Goal: Task Accomplishment & Management: Use online tool/utility

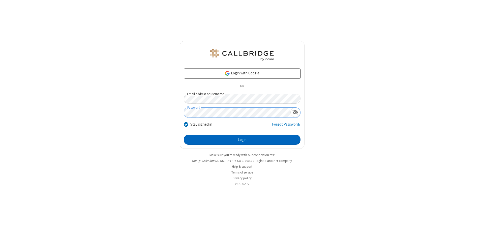
click at [242, 140] on button "Login" at bounding box center [242, 140] width 117 height 10
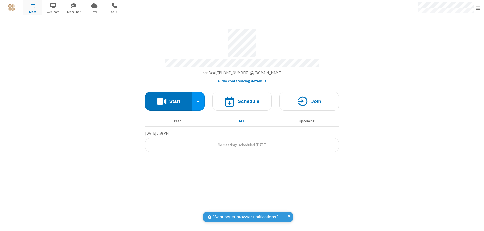
click at [478, 8] on span "Open menu" at bounding box center [478, 8] width 4 height 5
click at [94, 12] on span "Drive" at bounding box center [94, 12] width 19 height 5
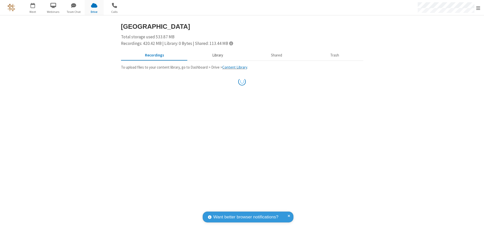
click at [217, 55] on button "Library" at bounding box center [217, 56] width 59 height 10
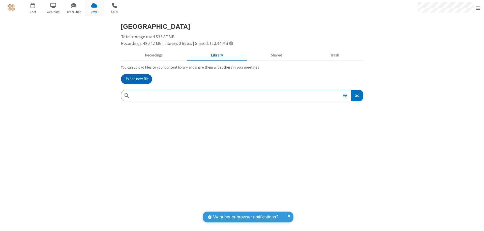
click at [136, 79] on button "Upload new file" at bounding box center [136, 79] width 31 height 10
